Goal: Task Accomplishment & Management: Use online tool/utility

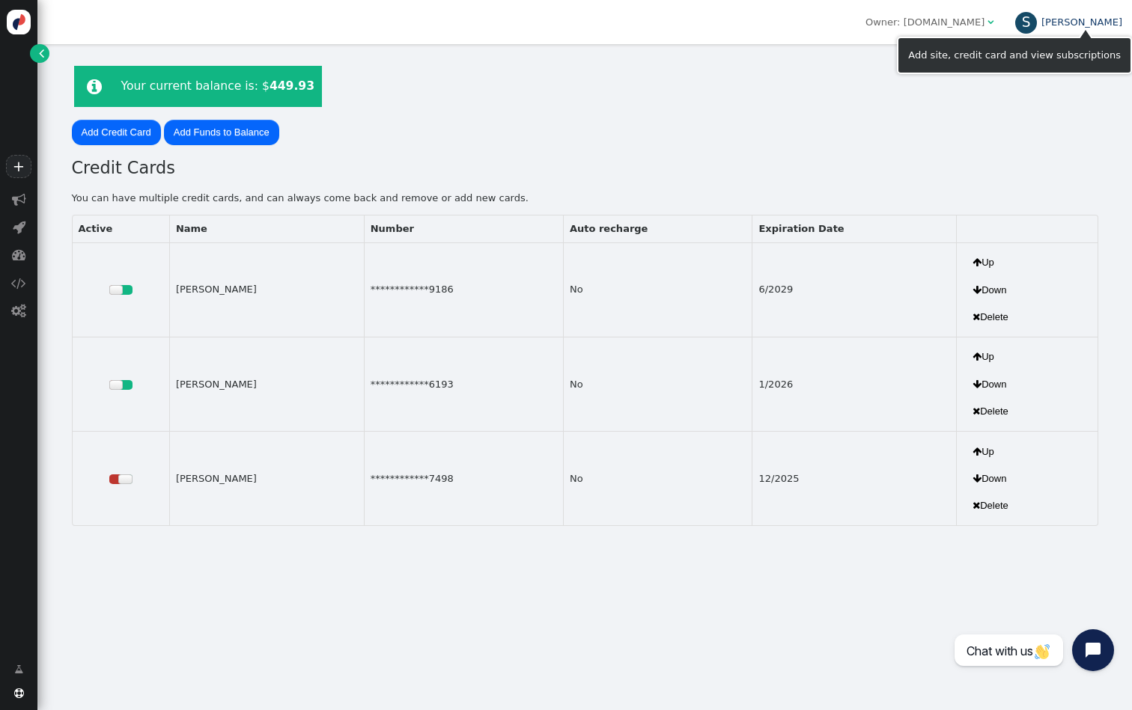
click at [1037, 19] on div "S" at bounding box center [1026, 23] width 22 height 22
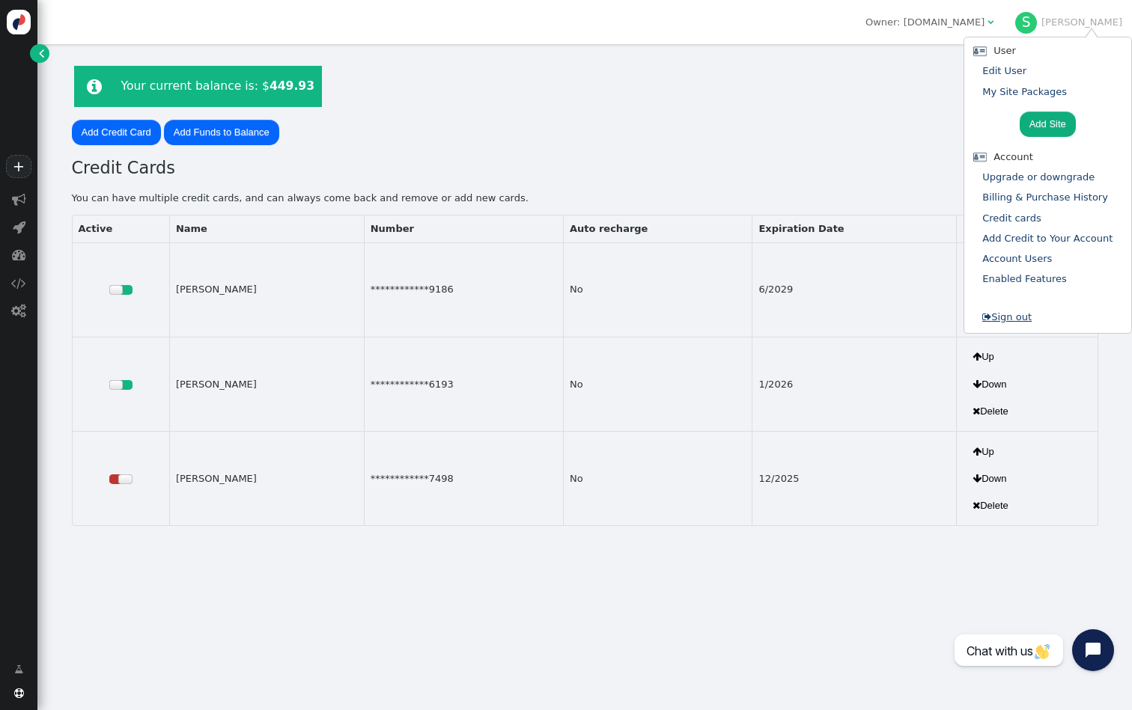
click at [1023, 311] on link " Sign out" at bounding box center [1006, 316] width 49 height 11
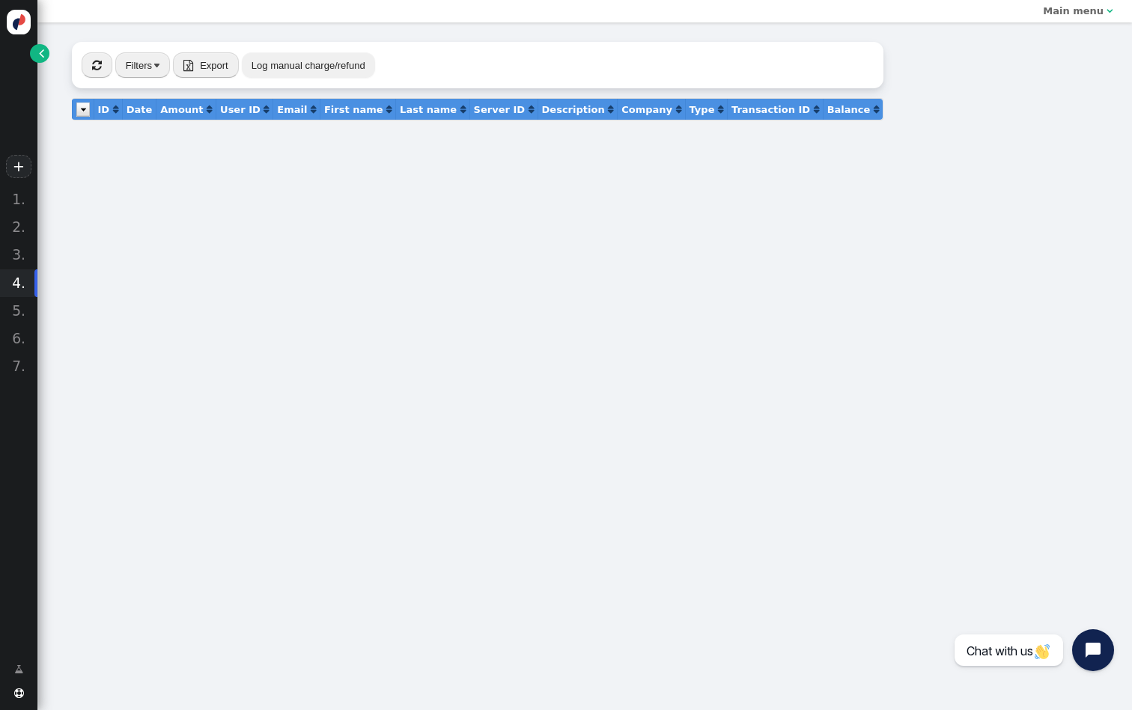
click at [40, 51] on span "" at bounding box center [41, 53] width 5 height 15
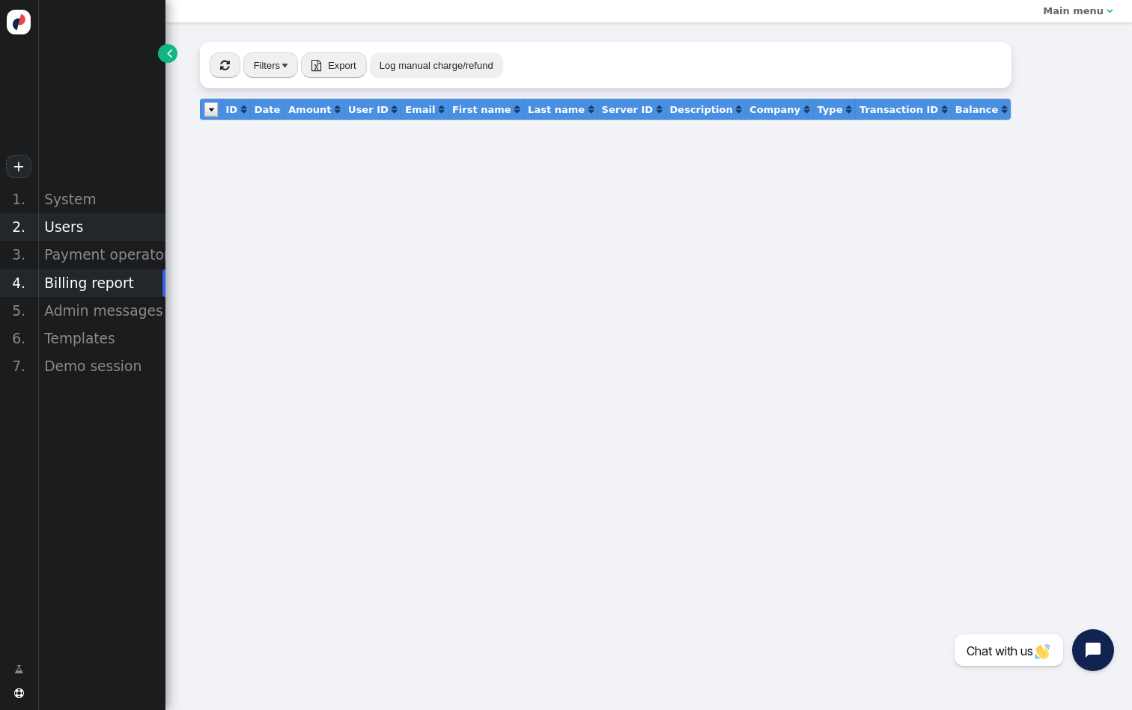
click at [94, 236] on div "Users" at bounding box center [101, 227] width 128 height 28
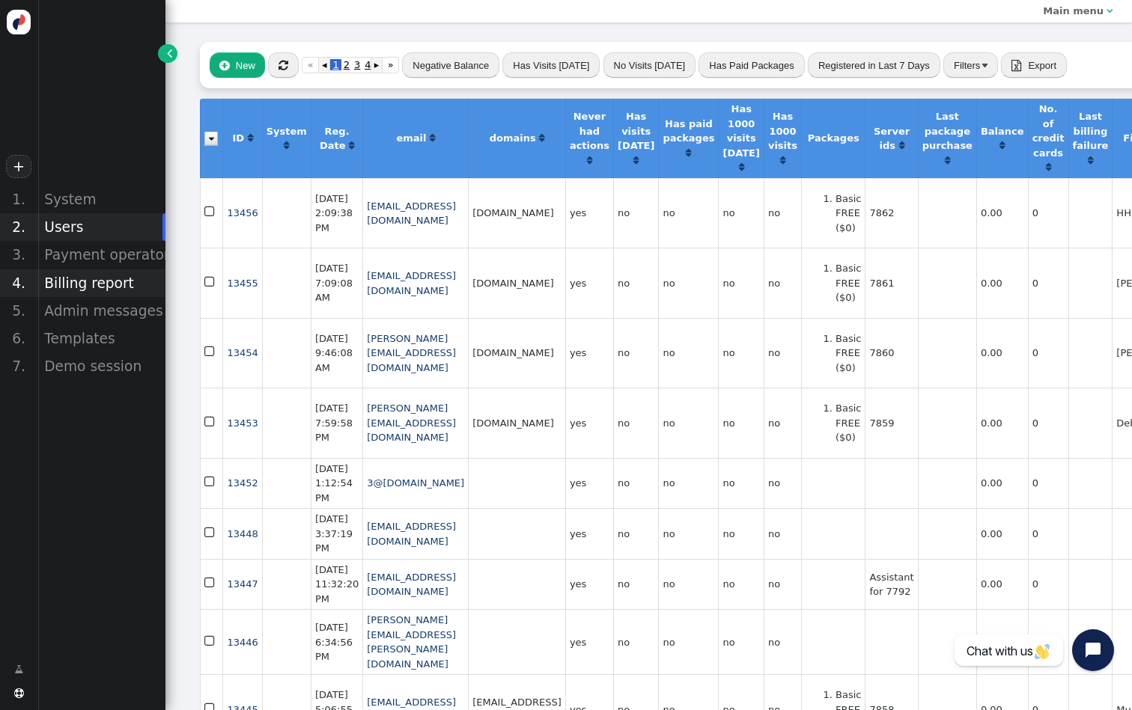
click at [108, 281] on div "Billing report" at bounding box center [101, 283] width 128 height 28
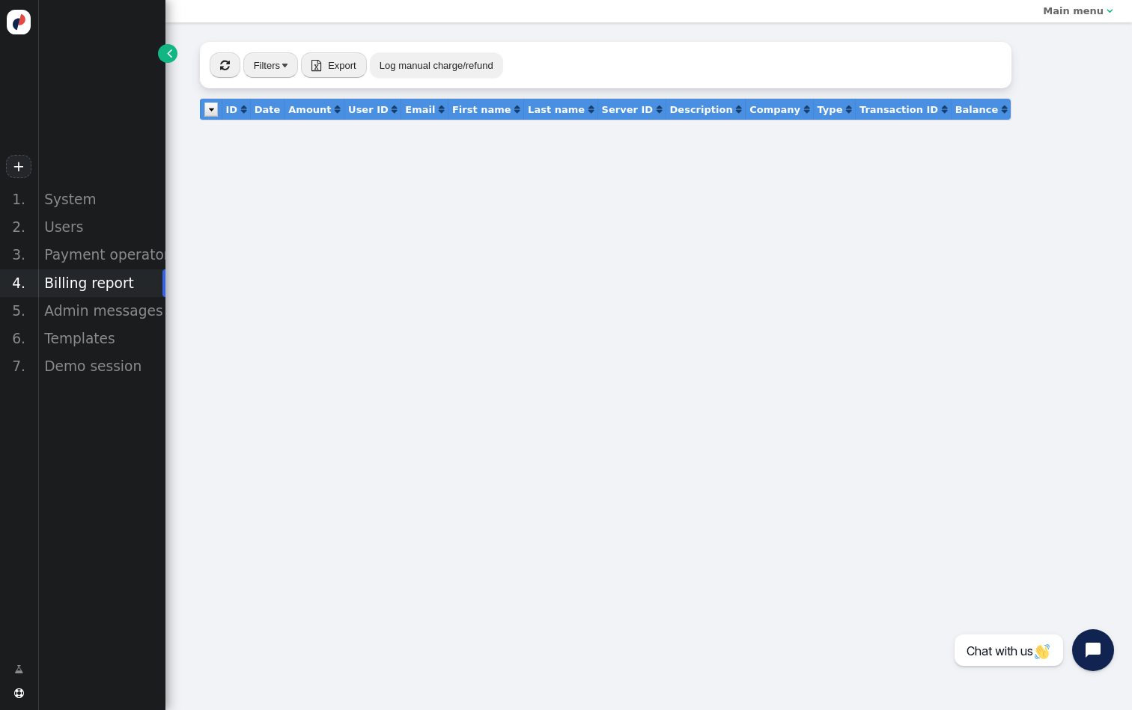
click at [220, 61] on span "" at bounding box center [225, 65] width 10 height 11
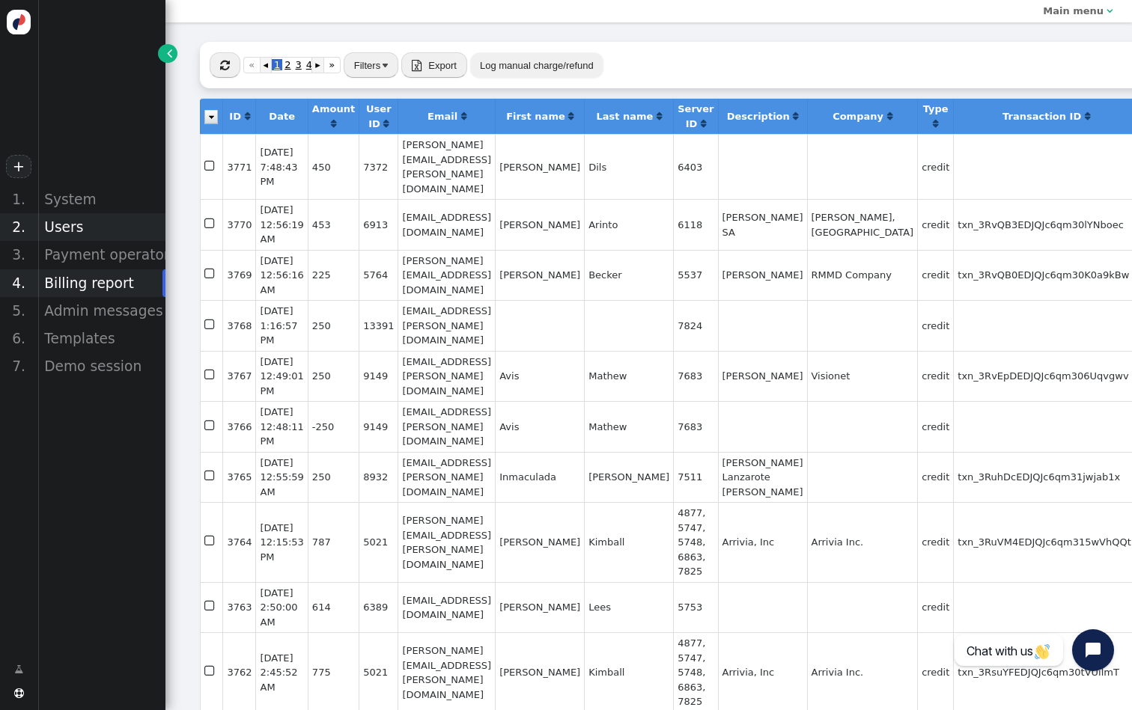
click at [83, 222] on div "Users" at bounding box center [101, 227] width 128 height 28
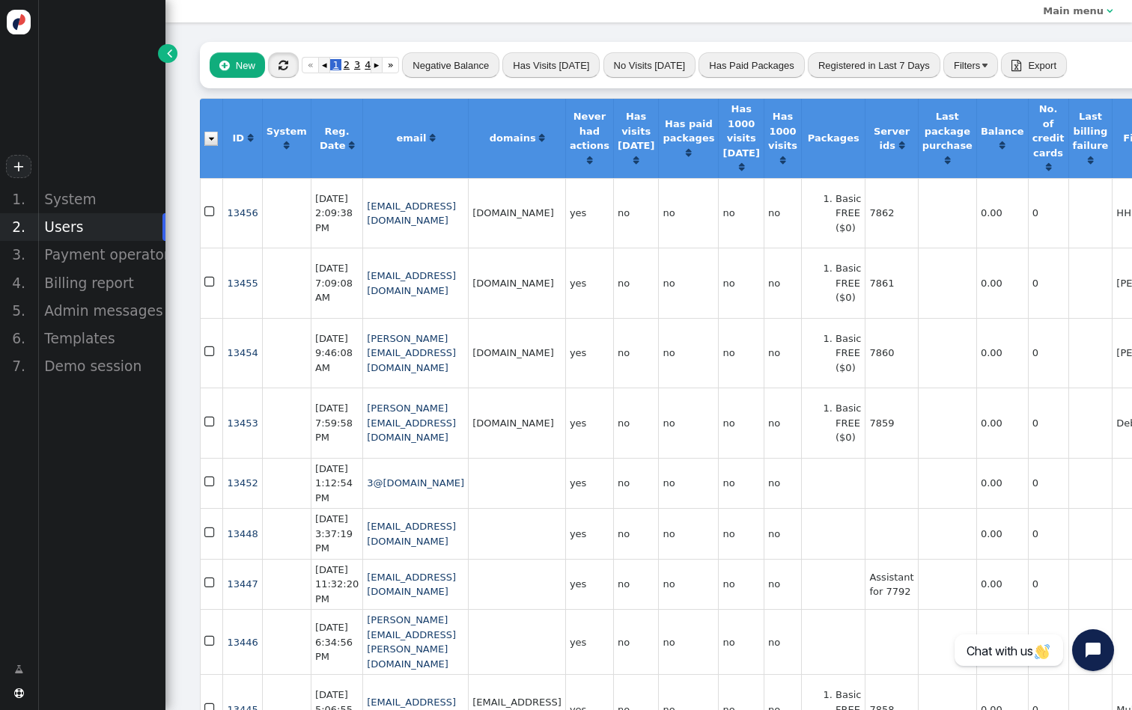
click at [287, 62] on span "" at bounding box center [283, 65] width 10 height 11
click at [965, 55] on button "Filters" at bounding box center [970, 64] width 55 height 25
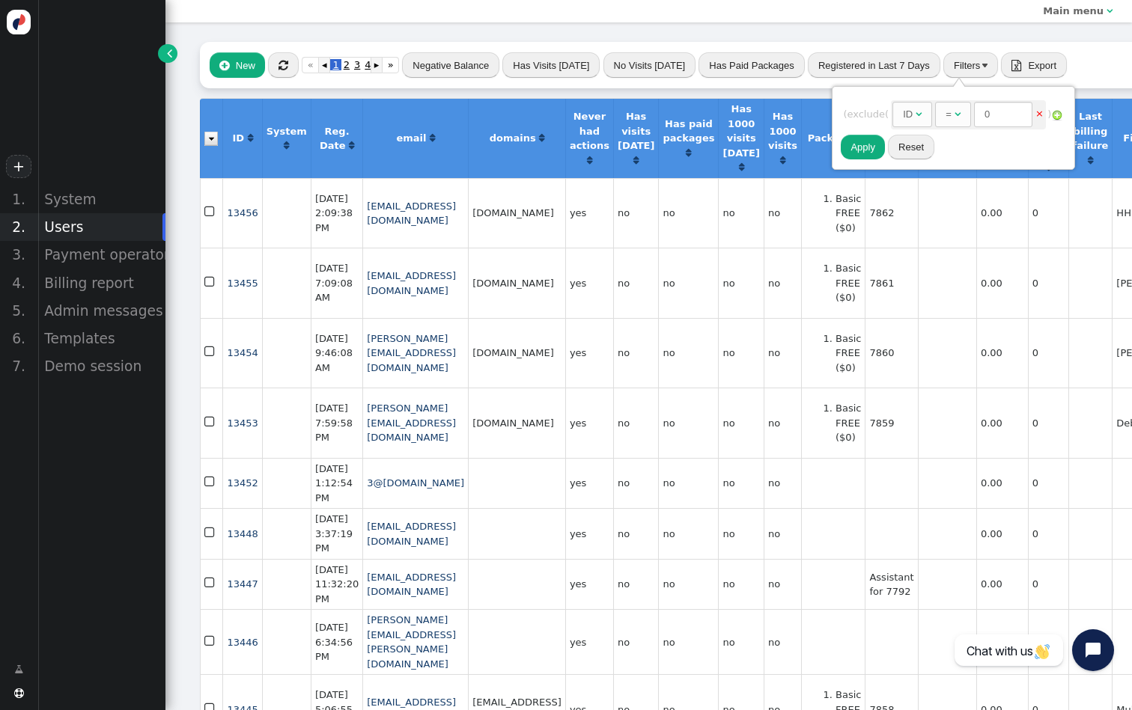
click at [912, 117] on div "ID" at bounding box center [908, 114] width 10 height 15
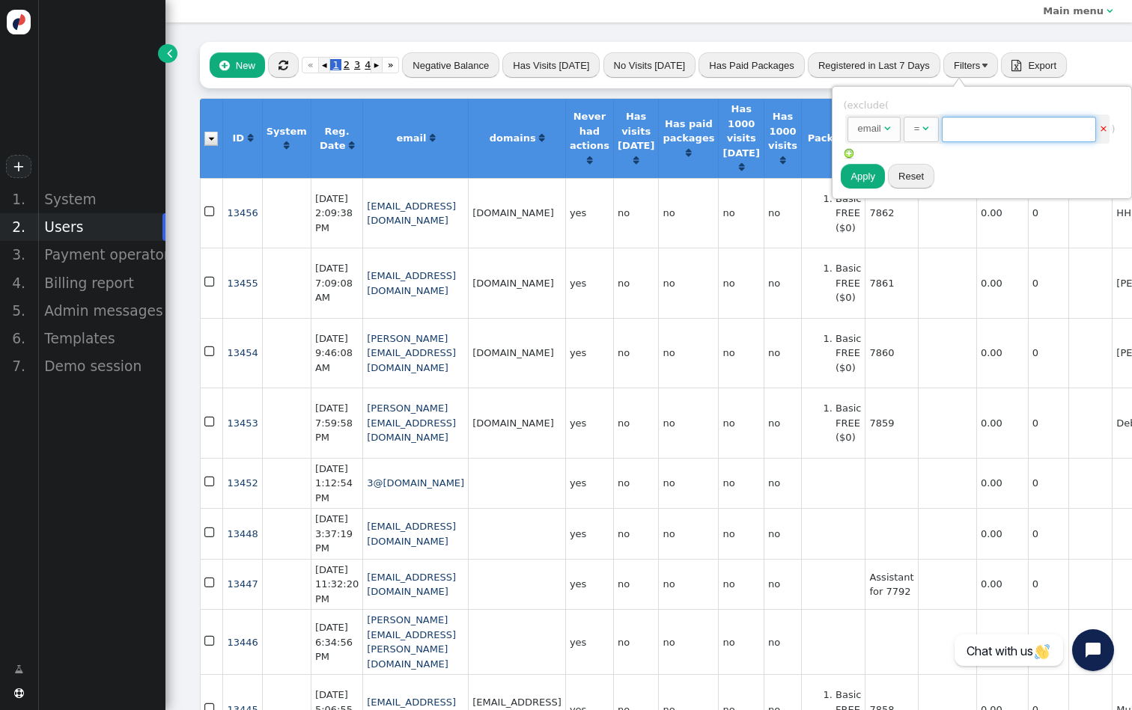
click at [975, 137] on input "text" at bounding box center [1018, 129] width 154 height 25
click at [922, 135] on span "= " at bounding box center [920, 129] width 35 height 25
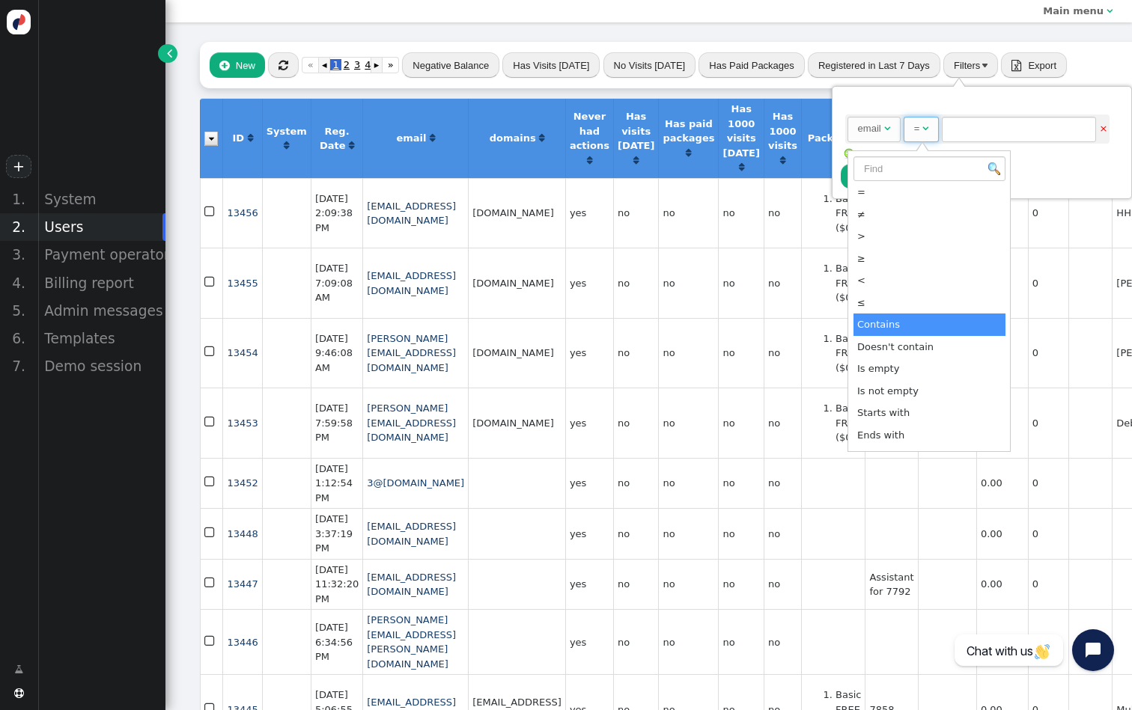
drag, startPoint x: 918, startPoint y: 326, endPoint x: 938, endPoint y: 313, distance: 23.9
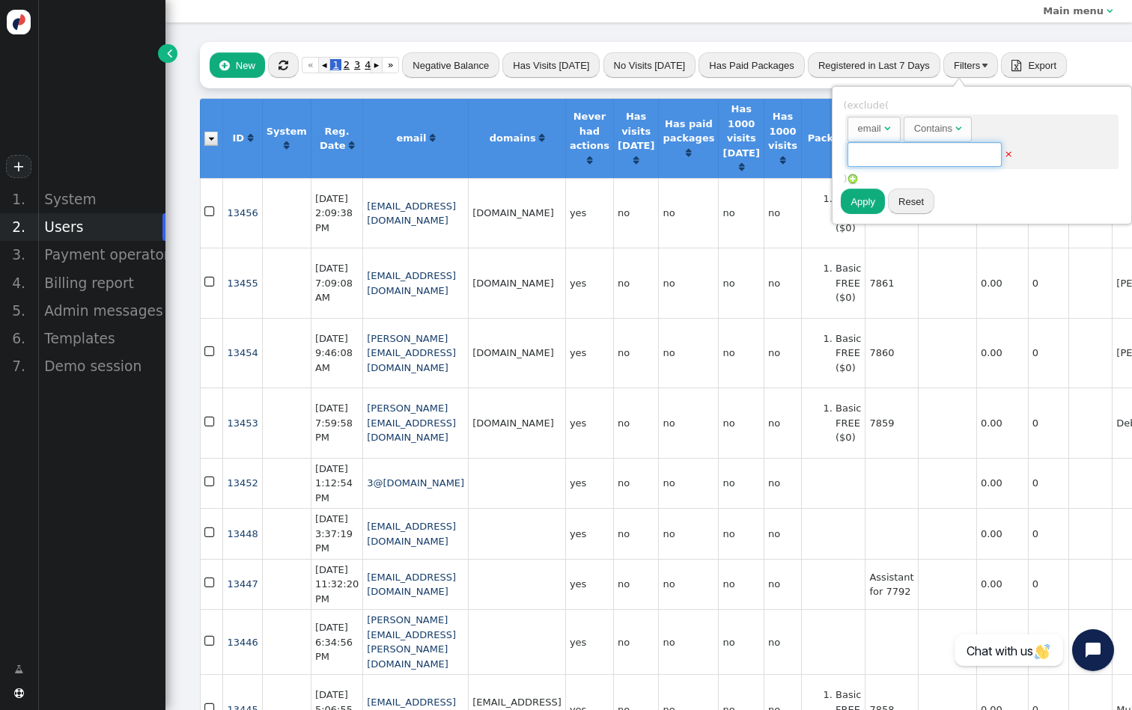
click at [939, 160] on input "text" at bounding box center [924, 154] width 154 height 25
type input "amazon"
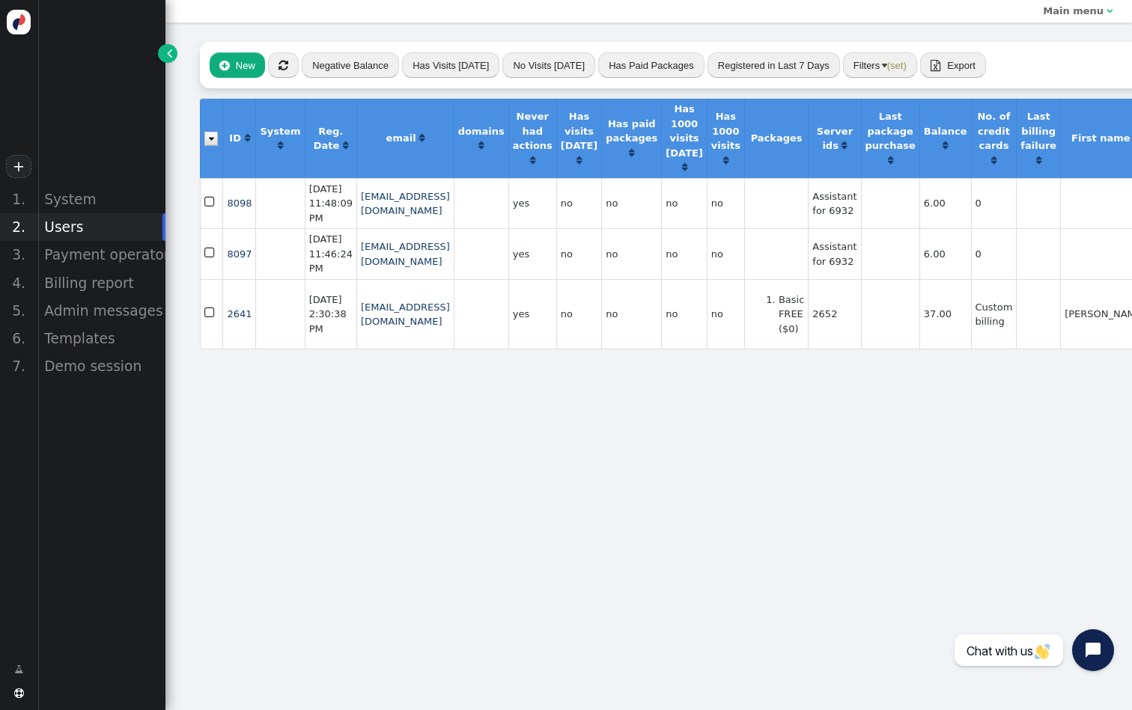
click at [823, 279] on td "Assistant for 6932" at bounding box center [834, 253] width 52 height 51
copy td "6932"
click at [96, 206] on div "System" at bounding box center [101, 200] width 128 height 28
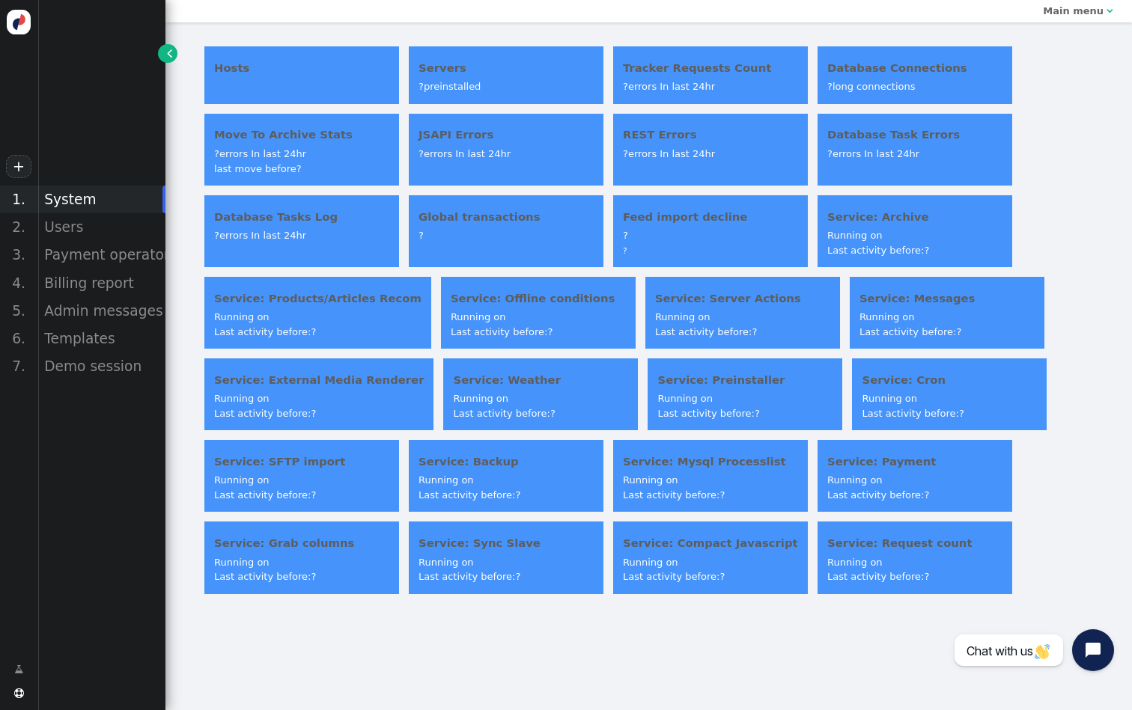
click at [649, 65] on h4 "Tracker Requests Count" at bounding box center [710, 68] width 175 height 16
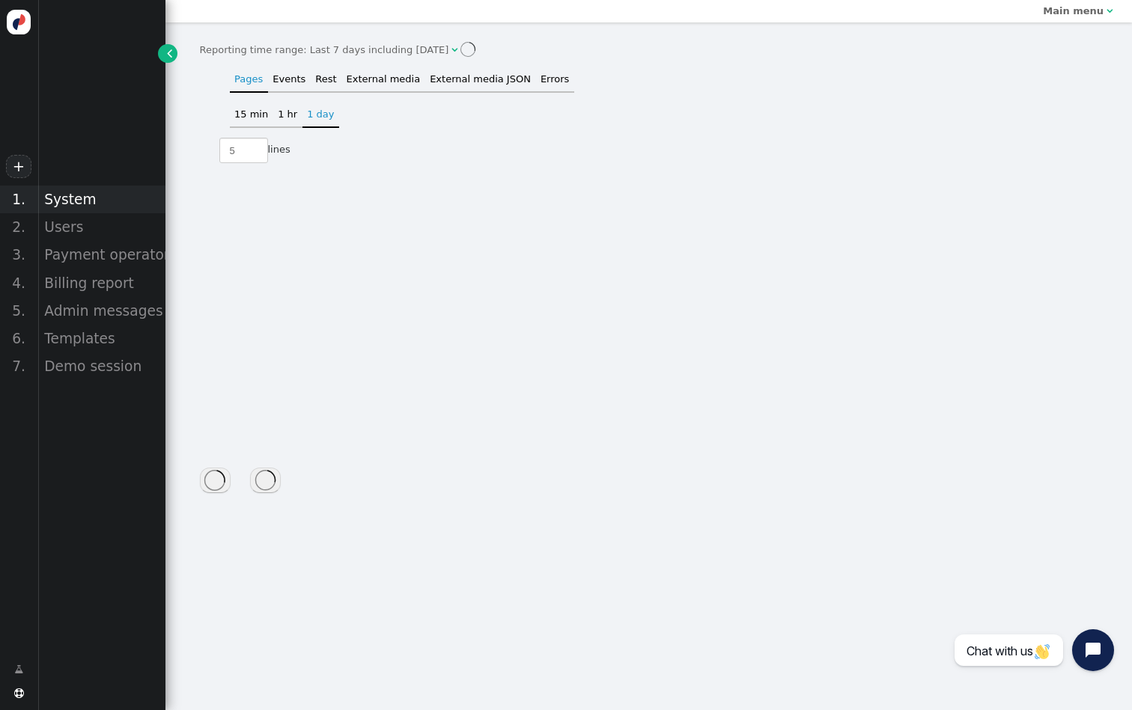
click at [83, 192] on div "System" at bounding box center [101, 200] width 128 height 28
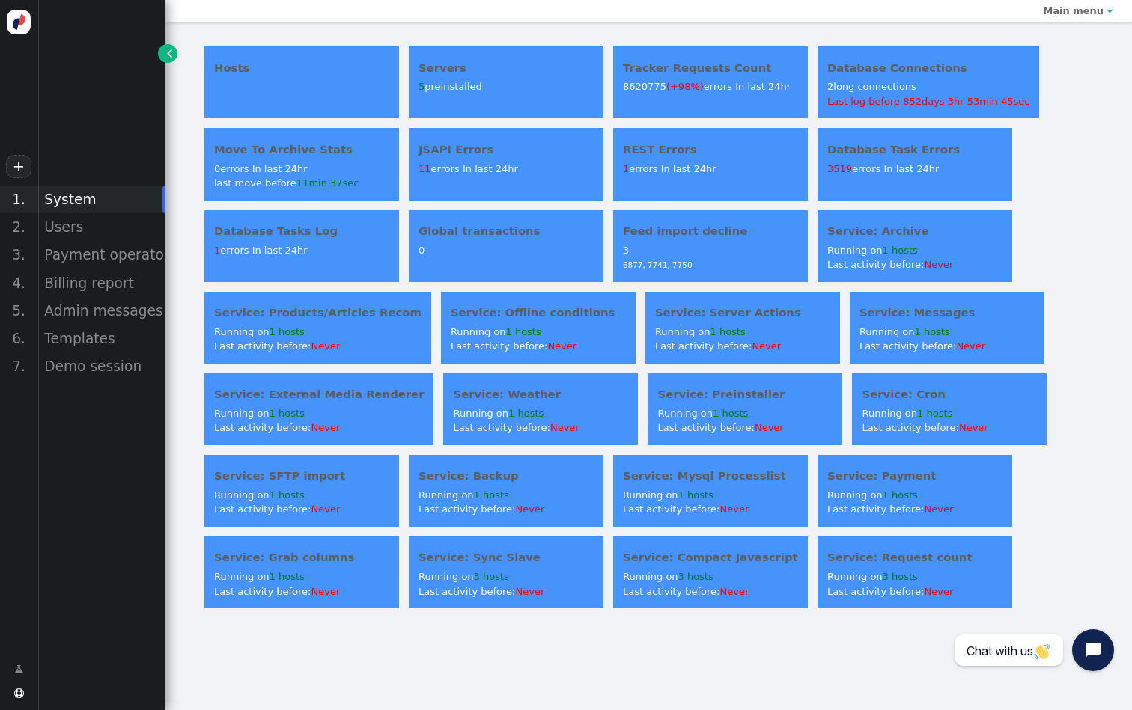
click at [489, 88] on div "5 preinstalled" at bounding box center [505, 86] width 175 height 15
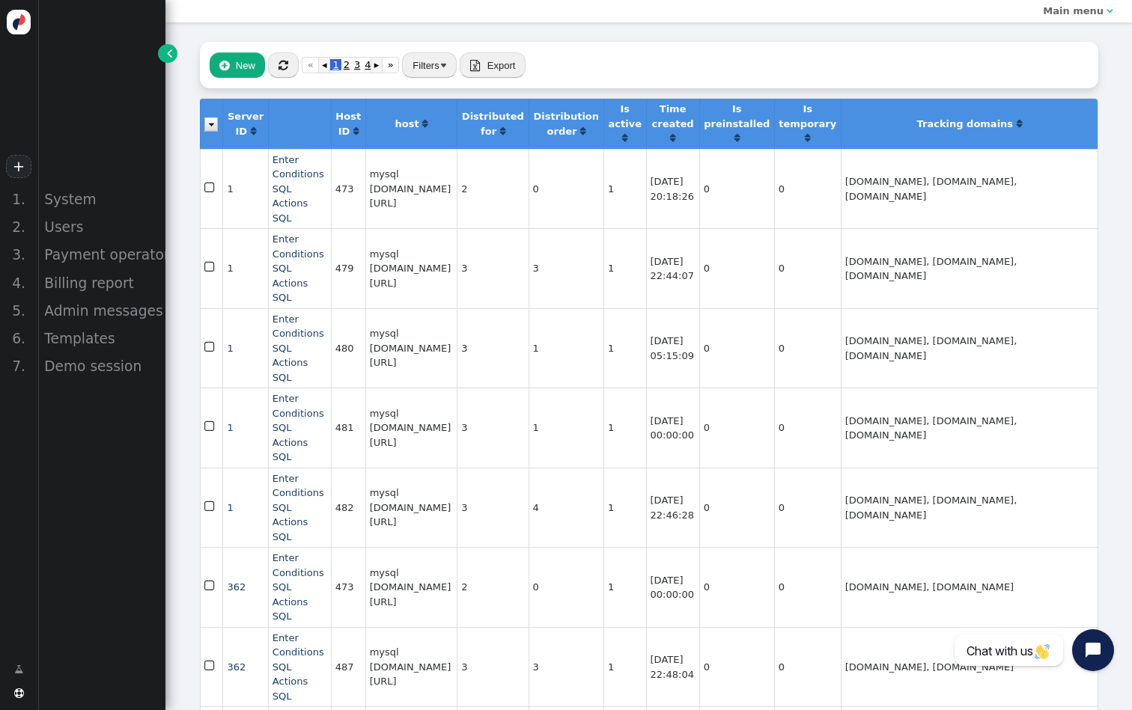
click at [223, 71] on button " New" at bounding box center [237, 64] width 55 height 25
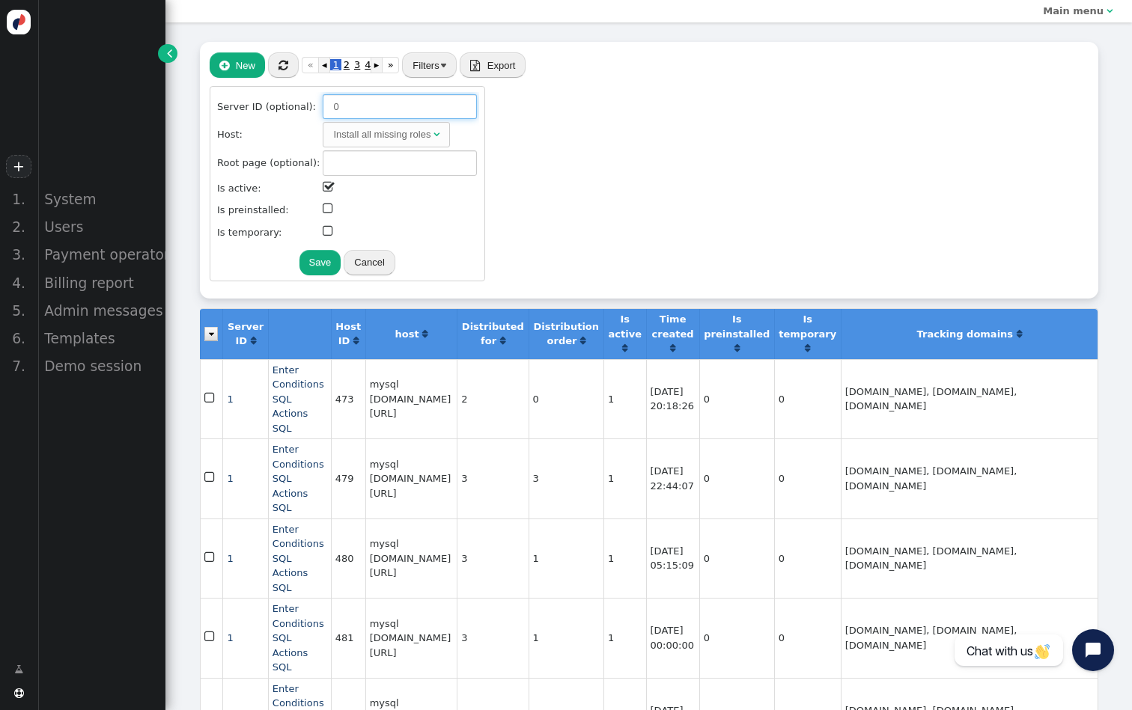
click at [344, 109] on input "0" at bounding box center [400, 106] width 154 height 25
paste input "6932"
click at [378, 129] on div "Install all missing roles" at bounding box center [381, 134] width 97 height 15
type input "6932"
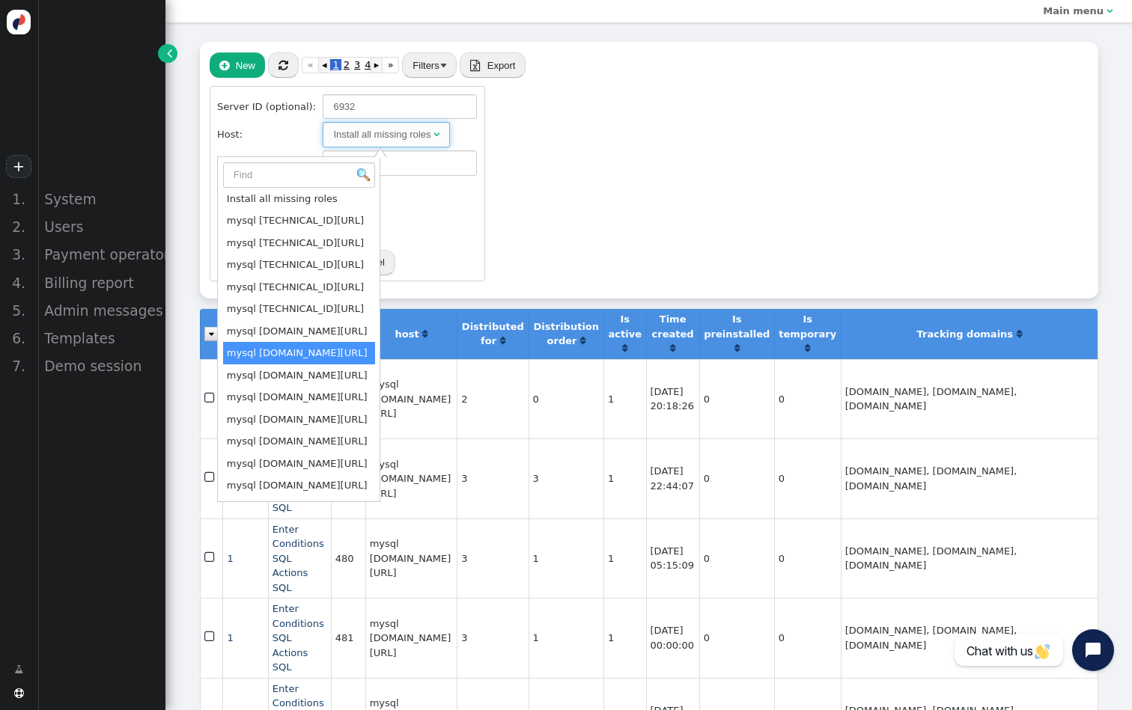
click at [679, 192] on div "Server ID (optional): 6932 Host: Install all missing roles  Root page (optiona…" at bounding box center [649, 184] width 879 height 210
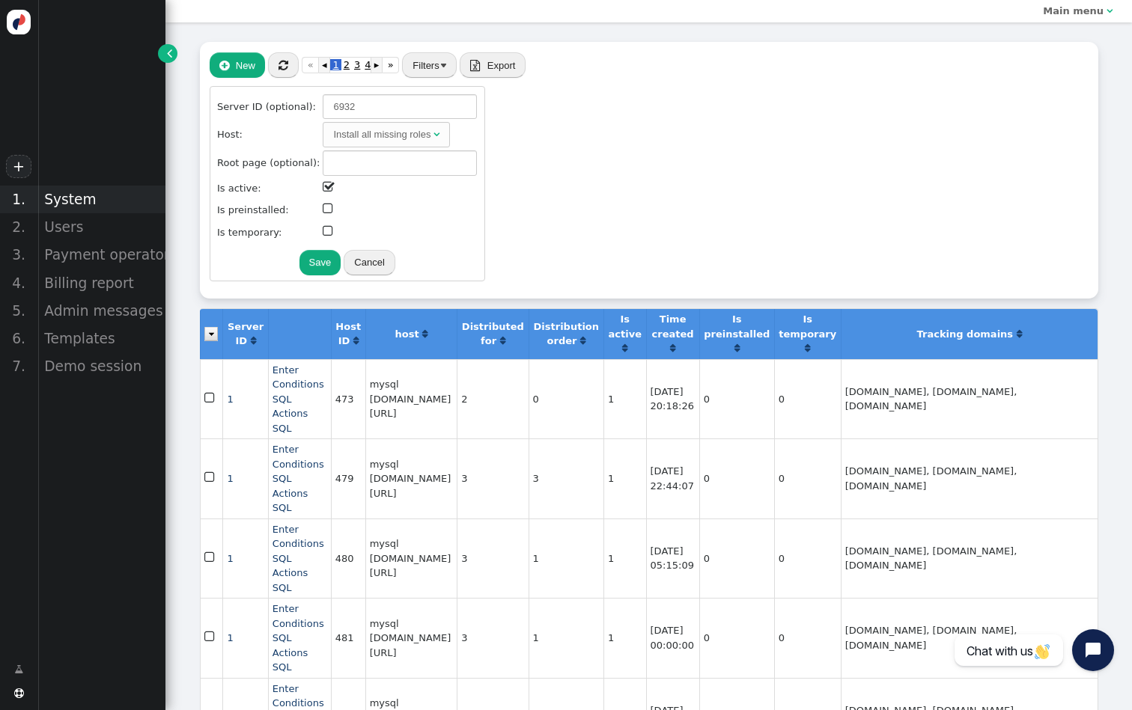
click at [102, 202] on div "System" at bounding box center [101, 200] width 128 height 28
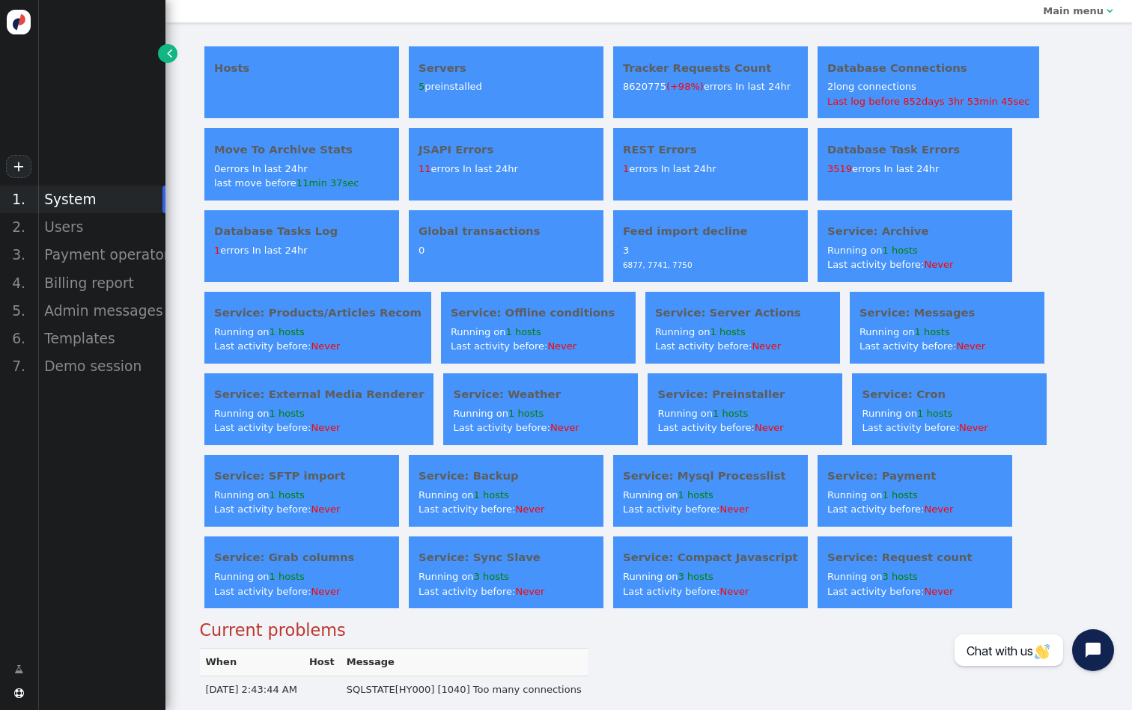
click at [506, 162] on div "11 errors In last 24hr" at bounding box center [505, 169] width 175 height 15
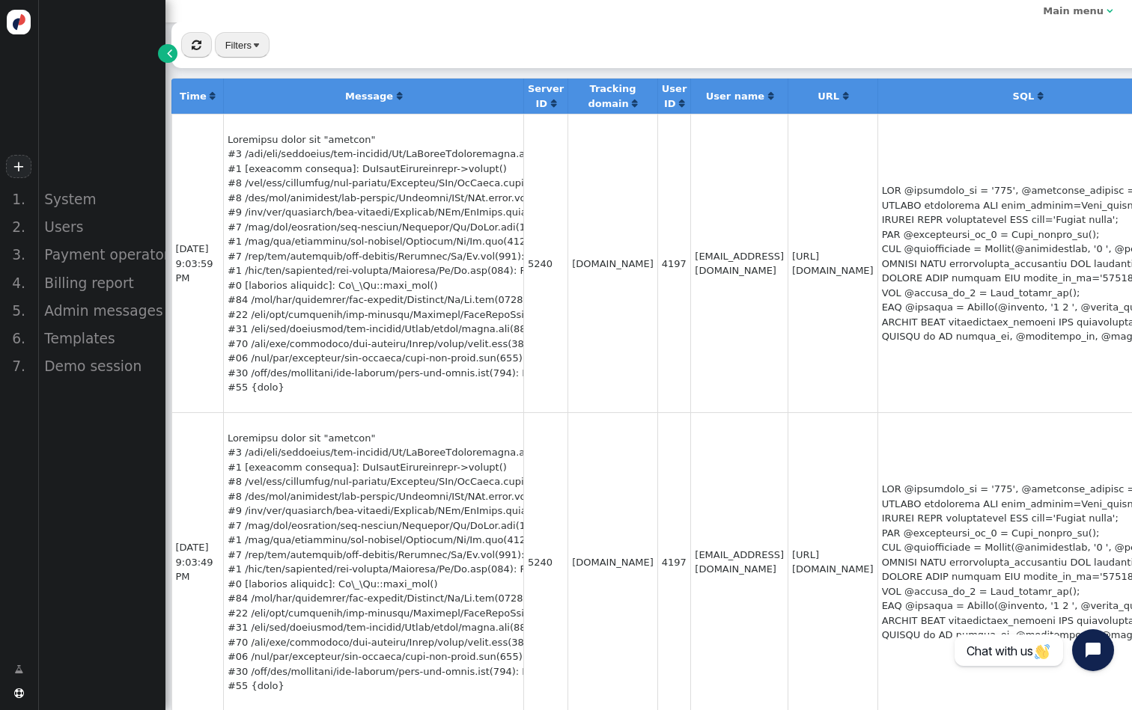
scroll to position [21, 22]
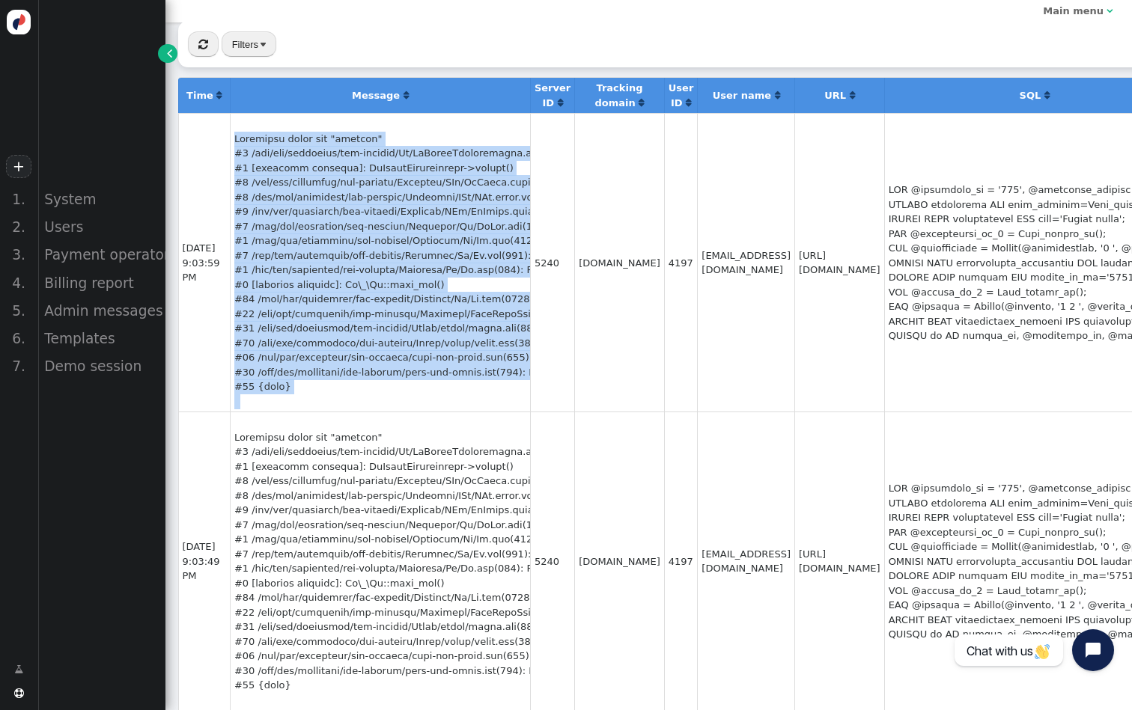
drag, startPoint x: 531, startPoint y: 193, endPoint x: 228, endPoint y: 138, distance: 308.0
click at [228, 138] on tr "Aug 13, 25 9:03:59 PM 5240 hirevue.com 4197 office@personyze.com https://person…" at bounding box center [806, 262] width 1256 height 299
copy tr "Undefined array key "version" #0 /usr/src/personyze/php-service/Db/DbTableActio…"
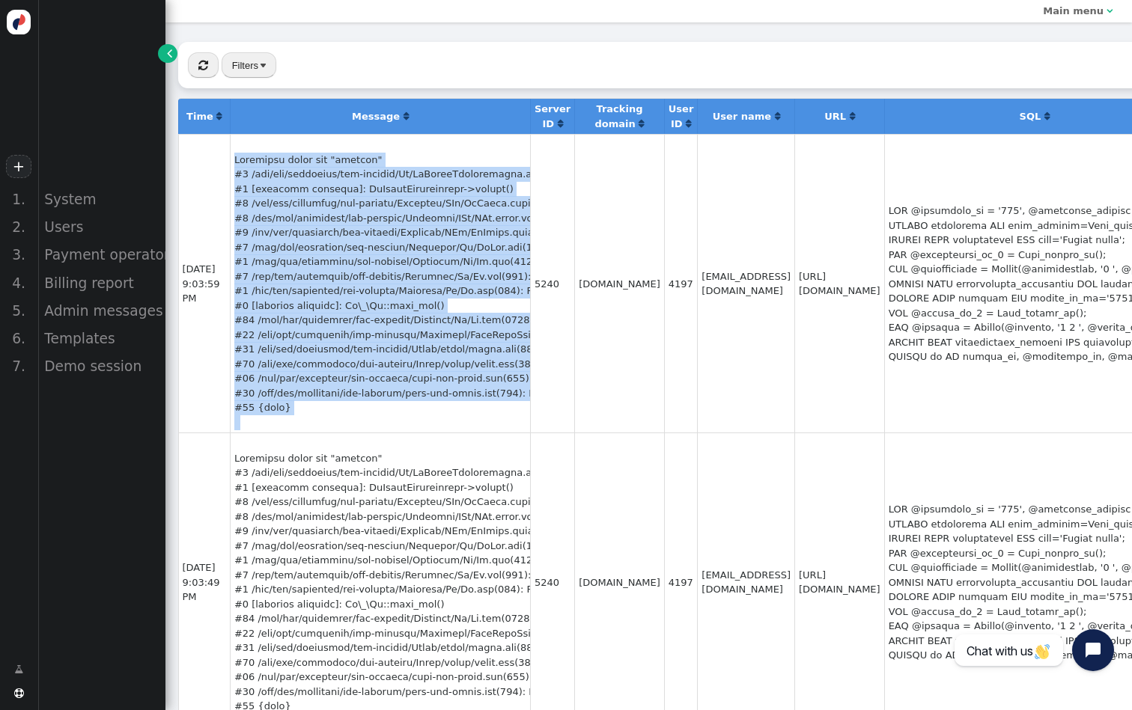
scroll to position [0, 22]
click at [199, 55] on button "" at bounding box center [203, 64] width 31 height 25
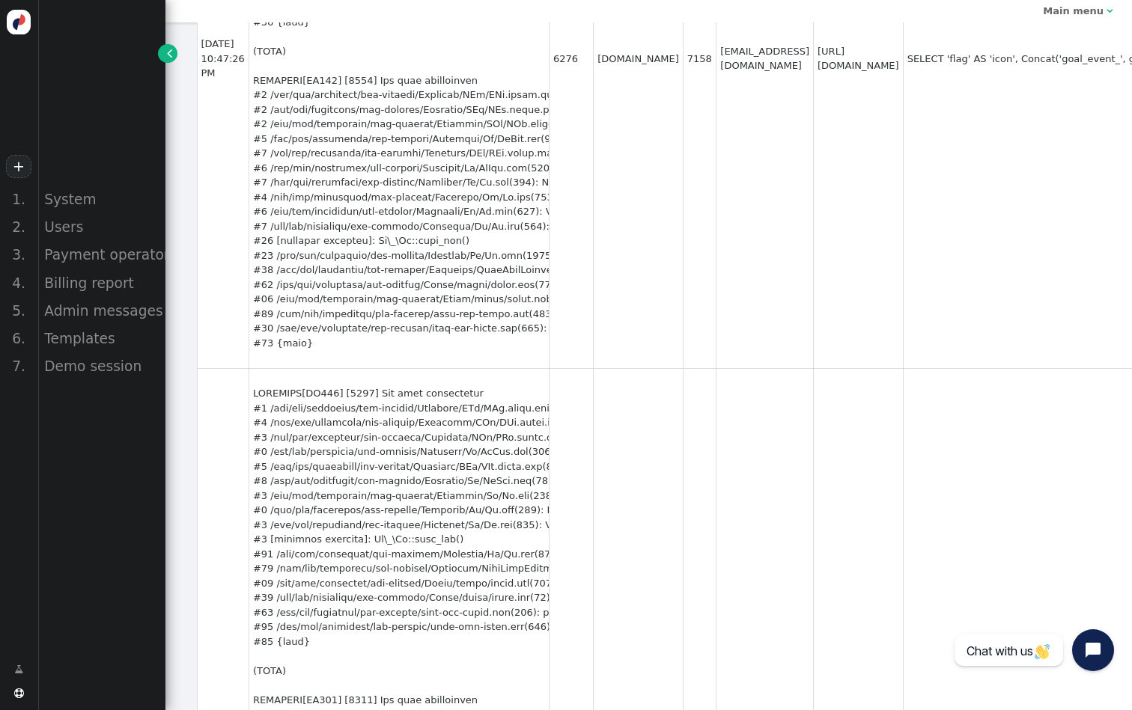
scroll to position [6239, 3]
